Goal: Task Accomplishment & Management: Manage account settings

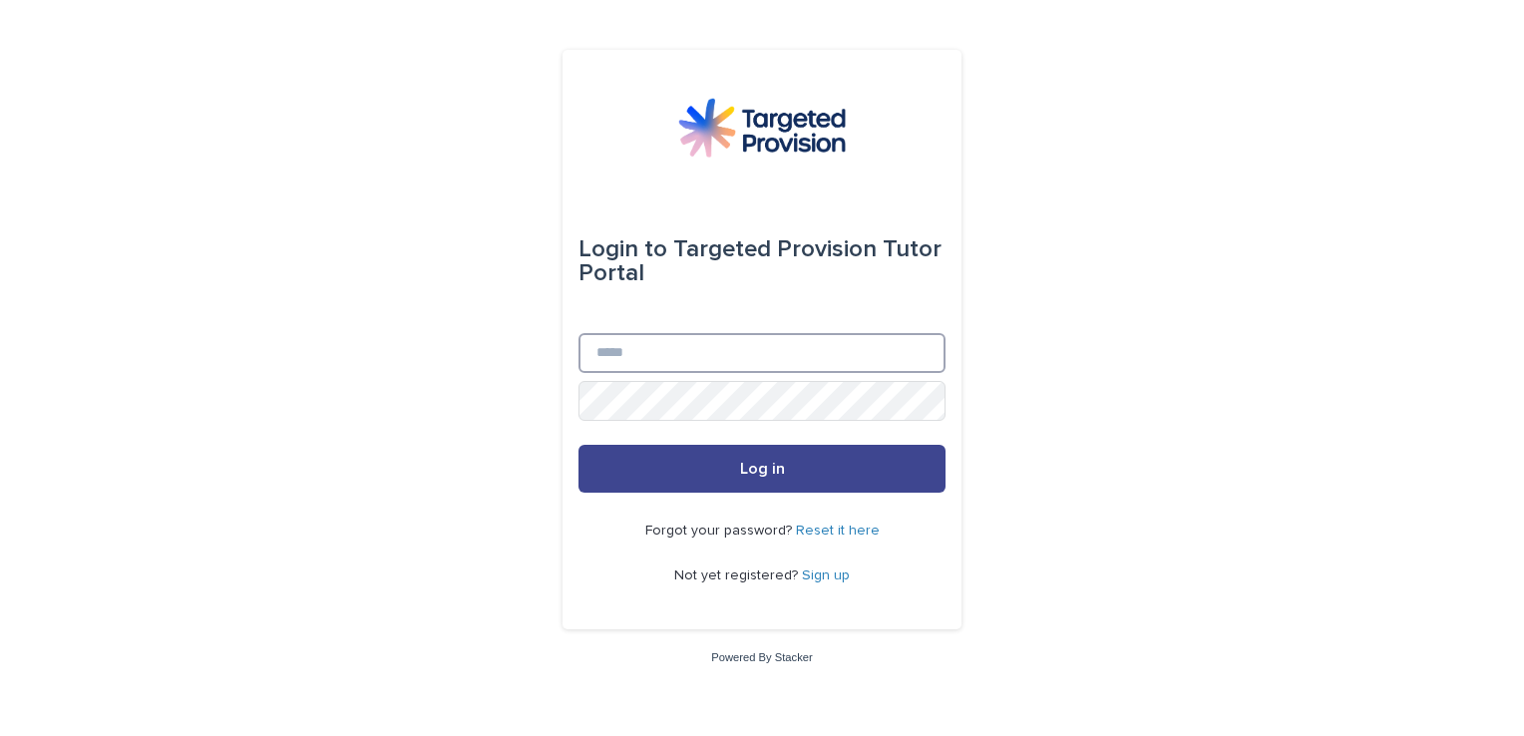
type input "**********"
click at [682, 454] on button "Log in" at bounding box center [762, 469] width 367 height 48
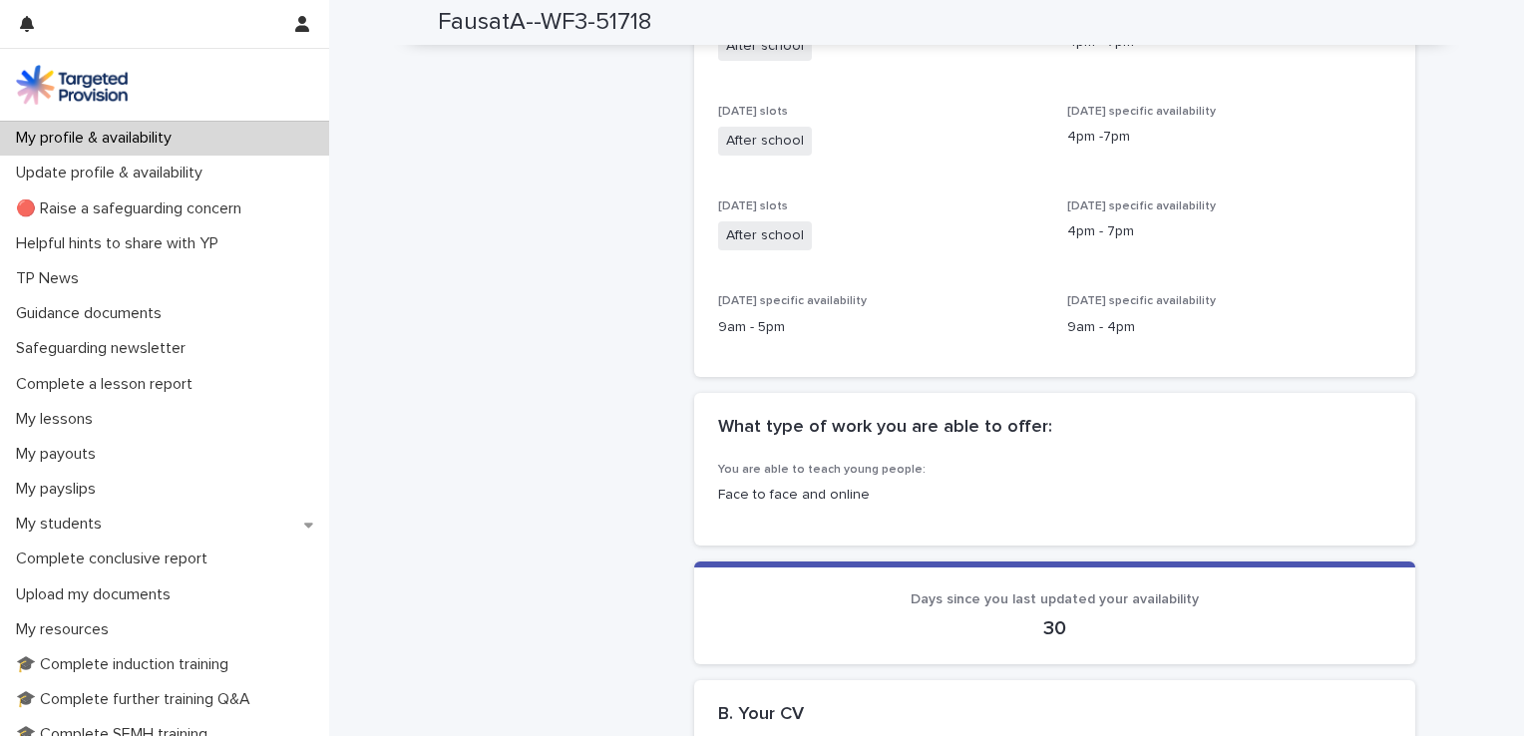
scroll to position [762, 0]
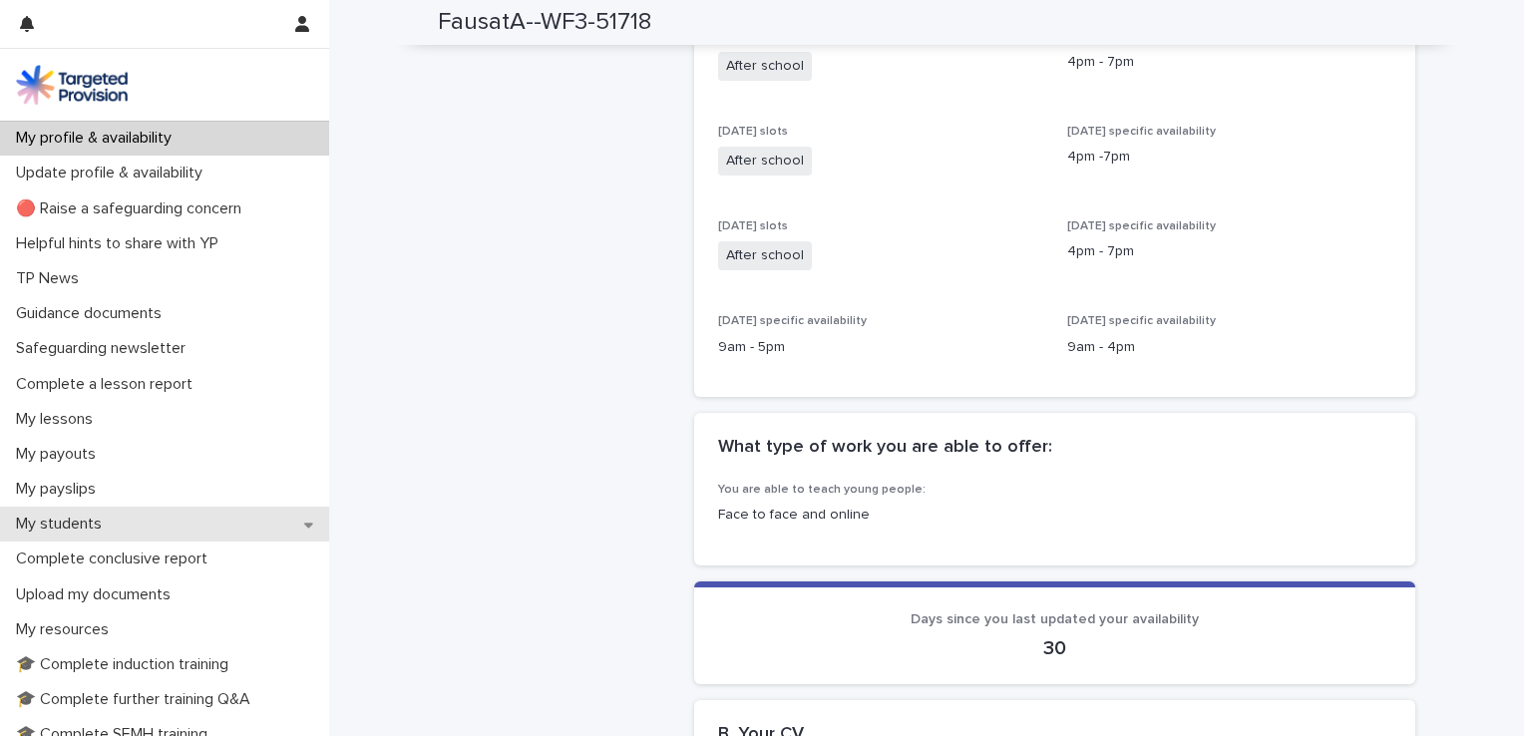
click at [62, 521] on p "My students" at bounding box center [63, 524] width 110 height 19
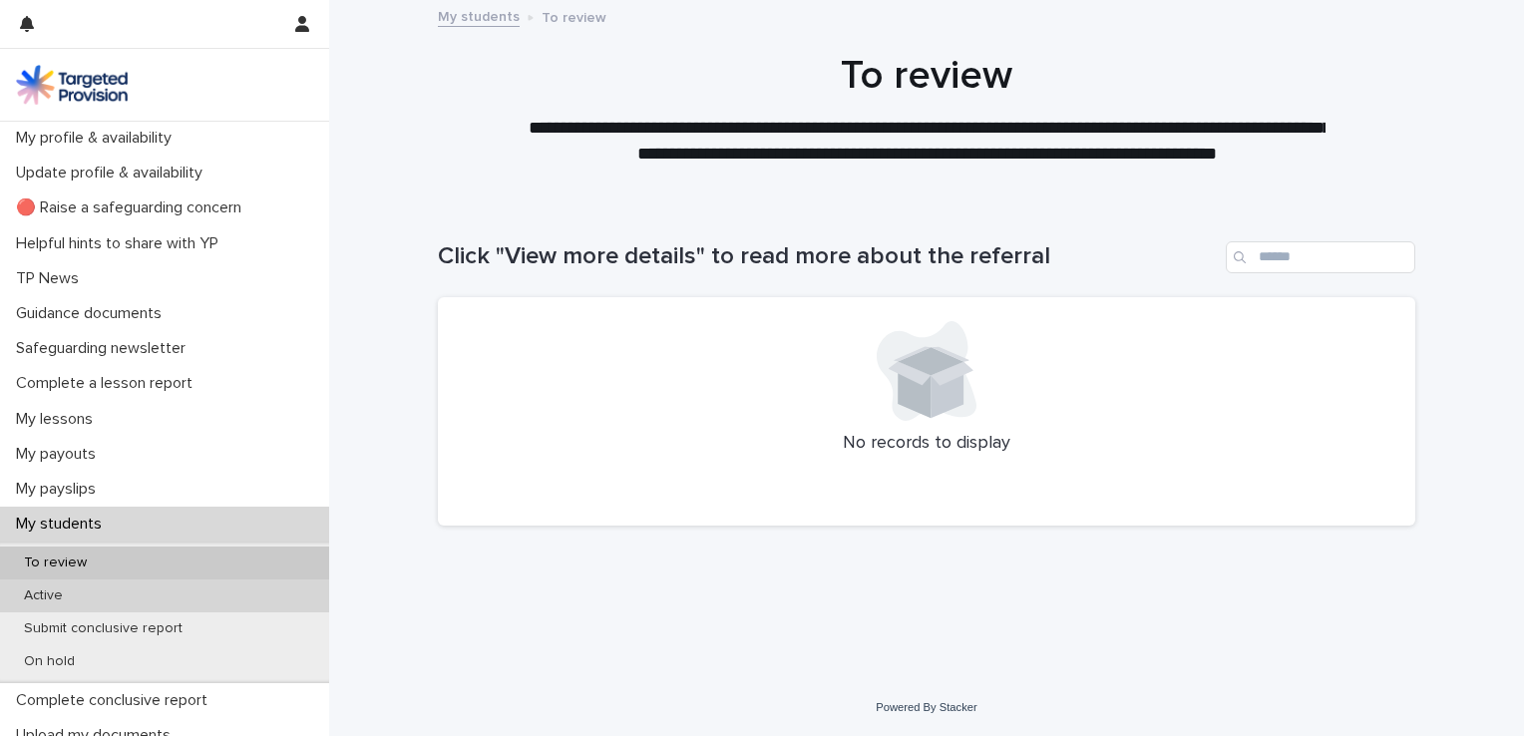
click at [76, 590] on p "Active" at bounding box center [43, 596] width 71 height 17
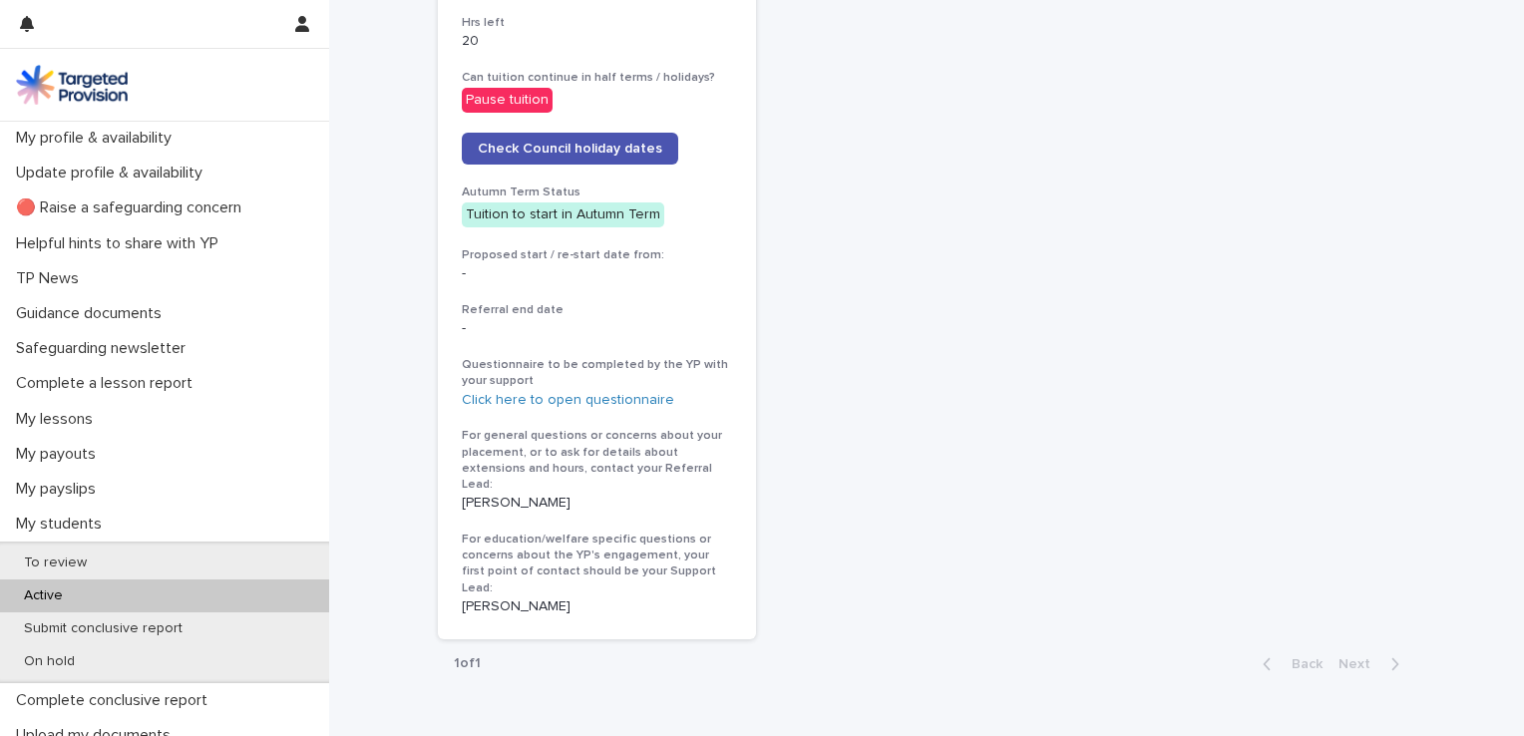
scroll to position [1034, 0]
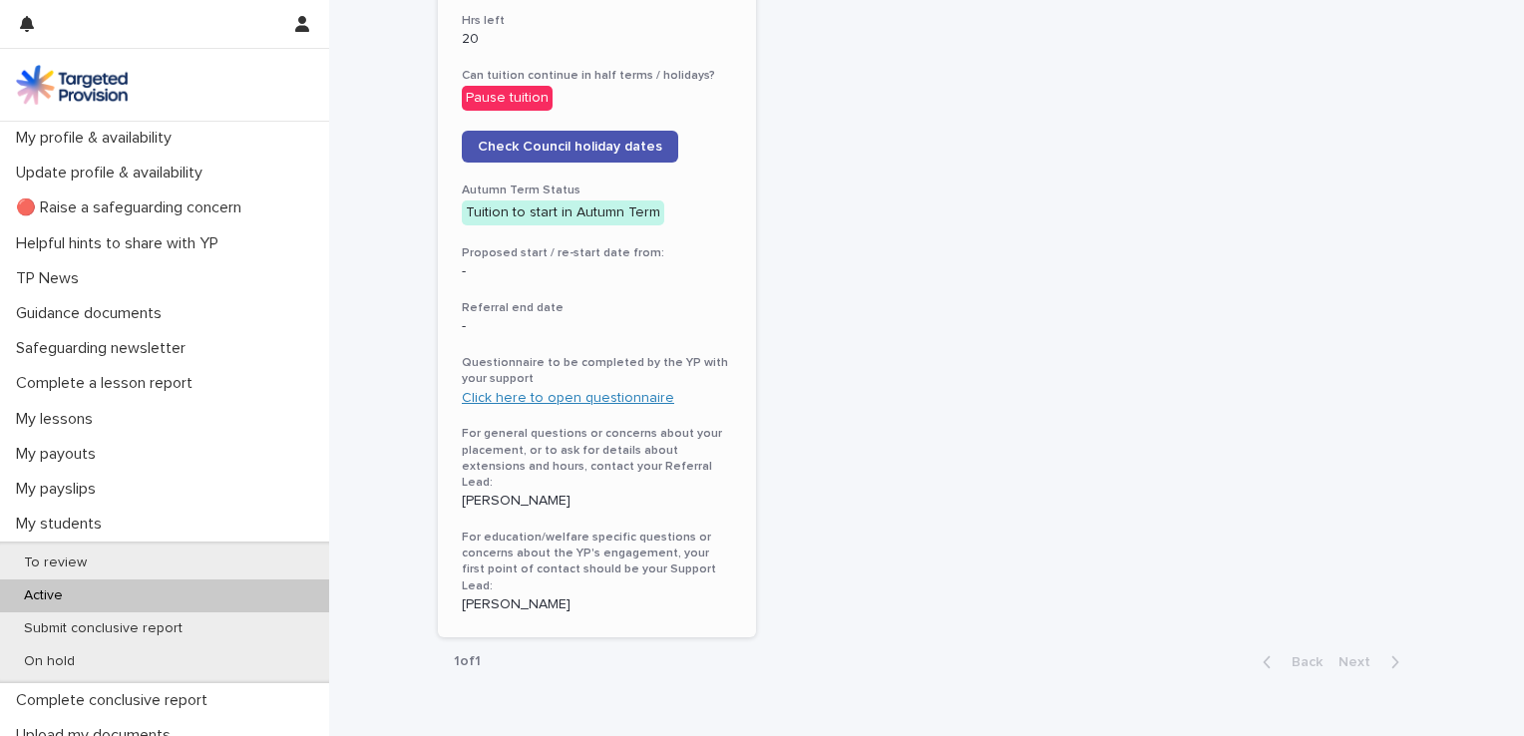
click at [542, 393] on link "Click here to open questionnaire" at bounding box center [568, 398] width 212 height 14
